Goal: Find specific page/section: Find specific page/section

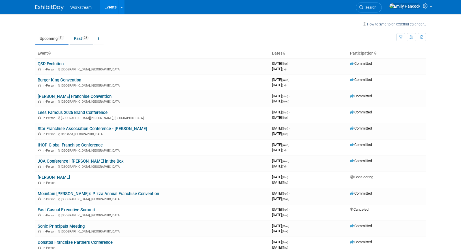
click at [78, 40] on link "Past 28" at bounding box center [81, 38] width 23 height 11
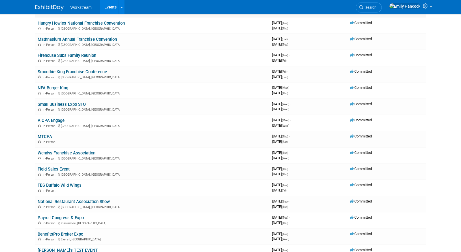
scroll to position [124, 0]
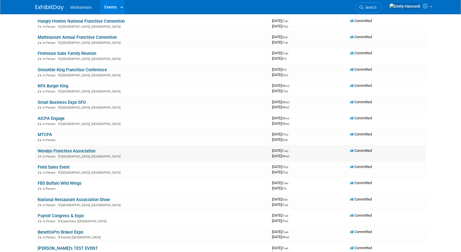
click at [83, 152] on link "Wendys Franchise Association" at bounding box center [67, 151] width 58 height 5
